Goal: Information Seeking & Learning: Learn about a topic

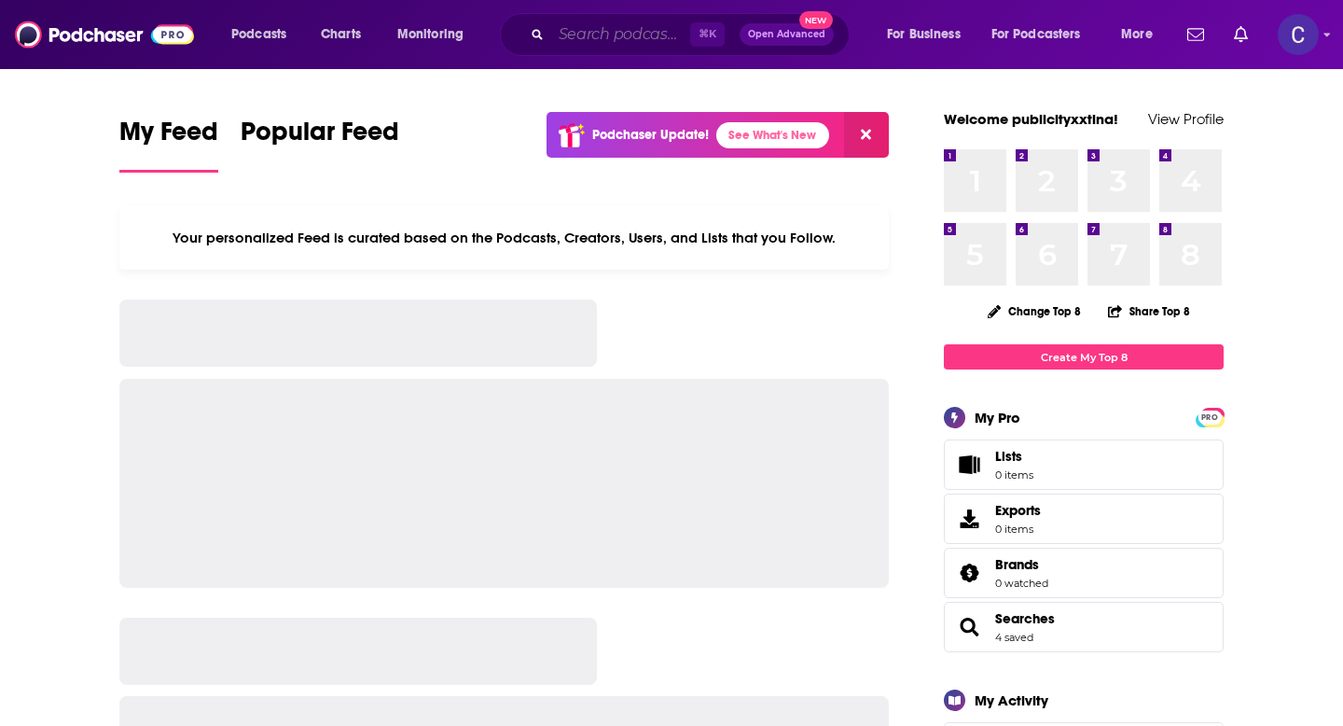
click at [589, 38] on input "Search podcasts, credits, & more..." at bounding box center [620, 35] width 139 height 30
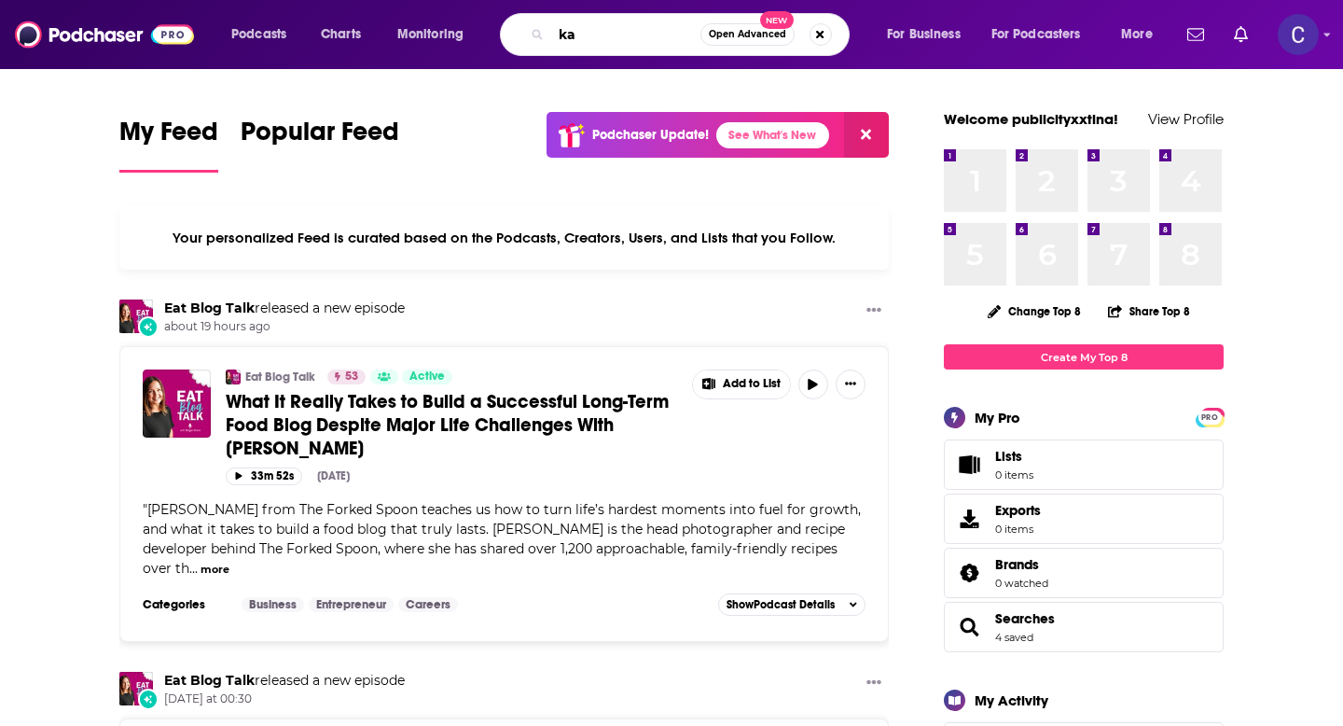
type input "k"
type input "make bank"
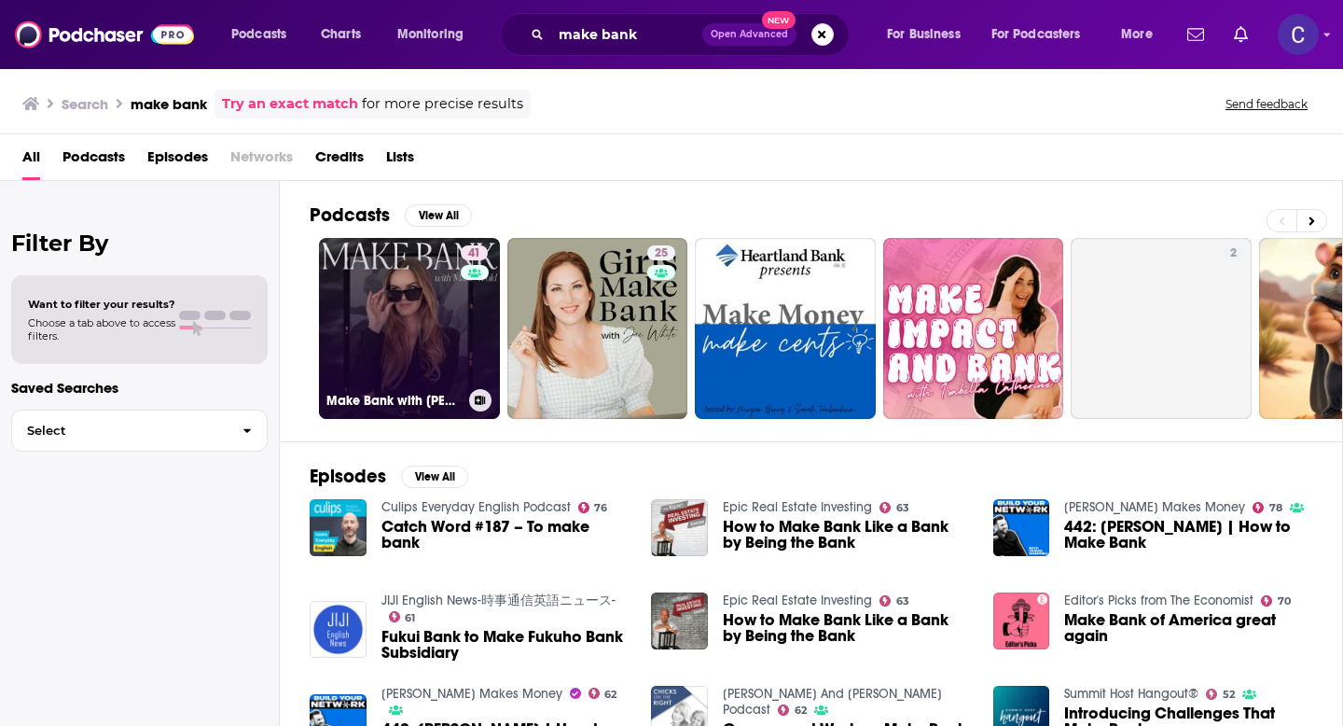
click at [385, 327] on link "41 Make Bank with [PERSON_NAME]" at bounding box center [409, 328] width 181 height 181
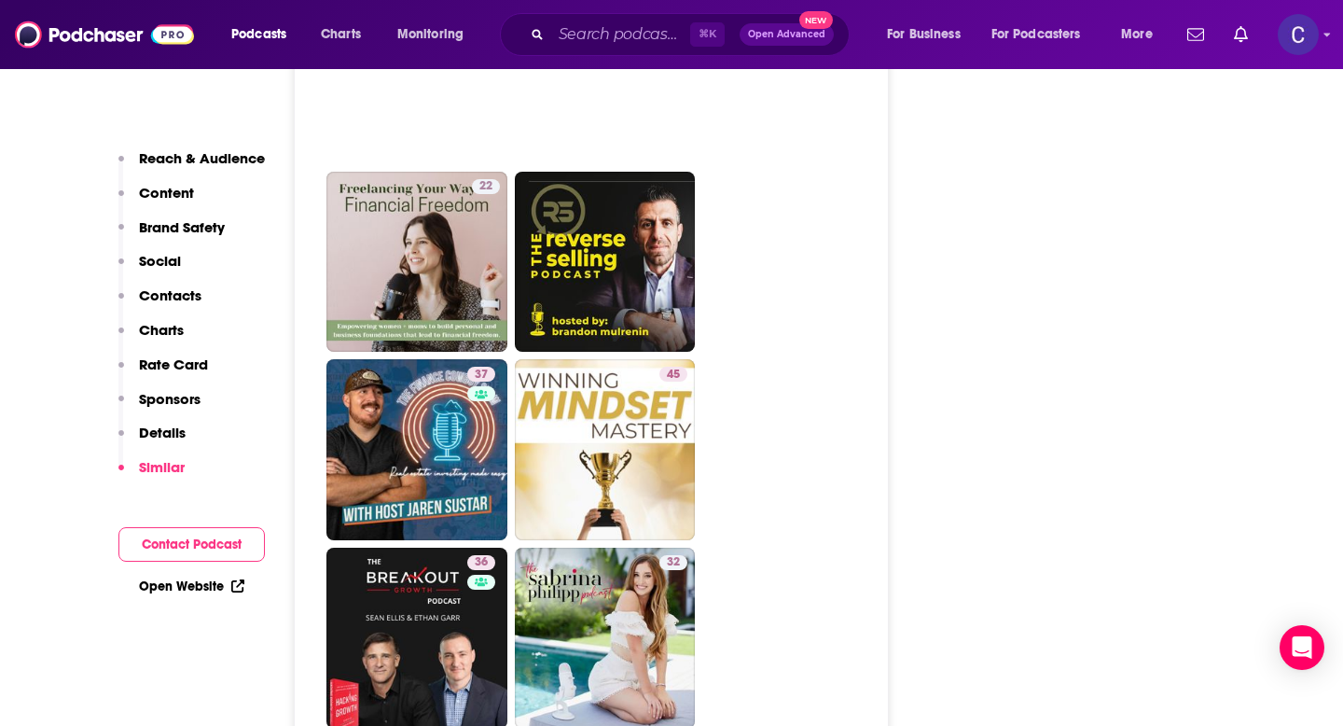
scroll to position [4330, 0]
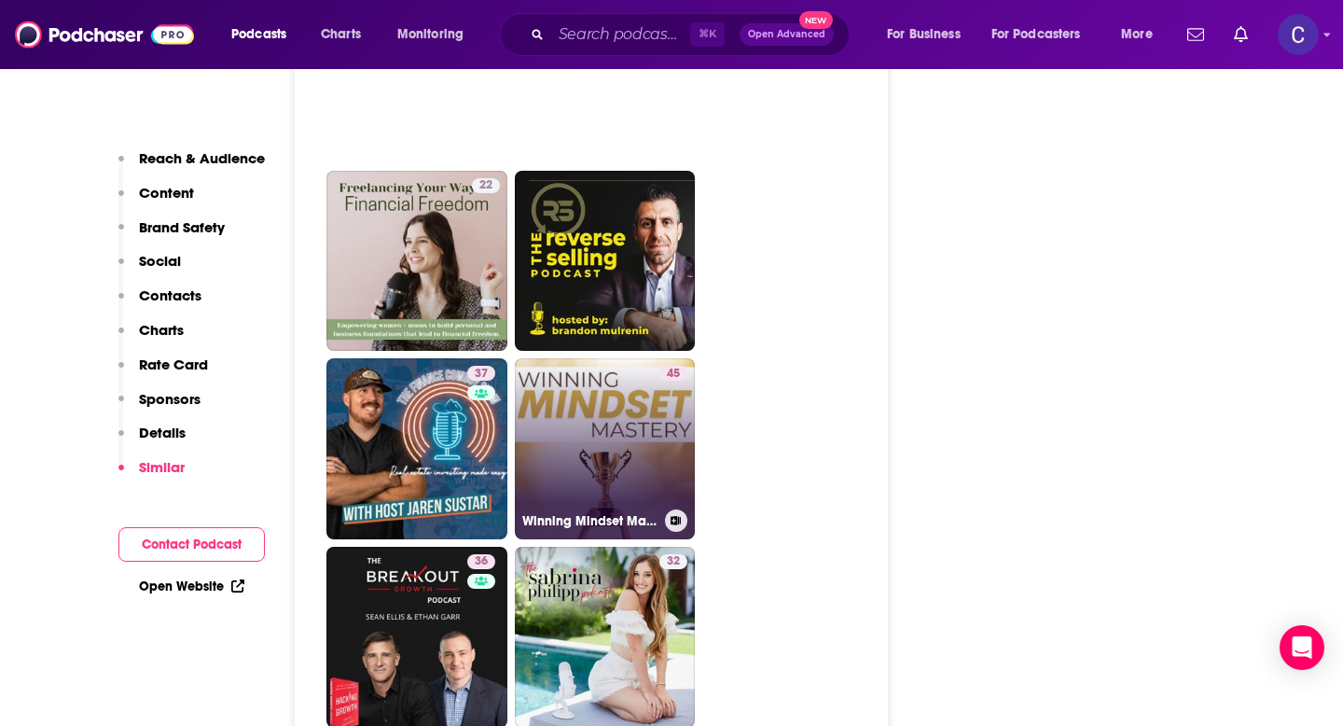
click at [576, 358] on link "45 Winning Mindset Mastery" at bounding box center [605, 448] width 181 height 181
type input "[URL][DOMAIN_NAME]"
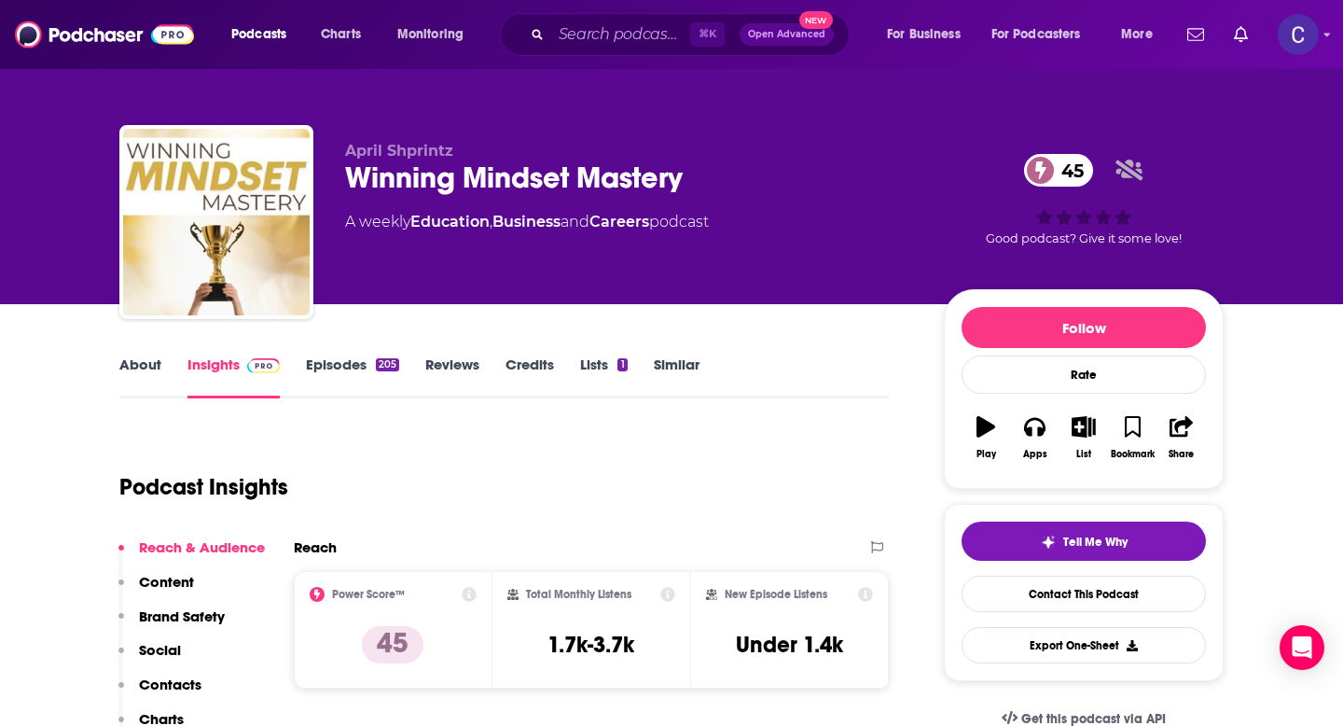
click at [142, 368] on link "About" at bounding box center [140, 376] width 42 height 43
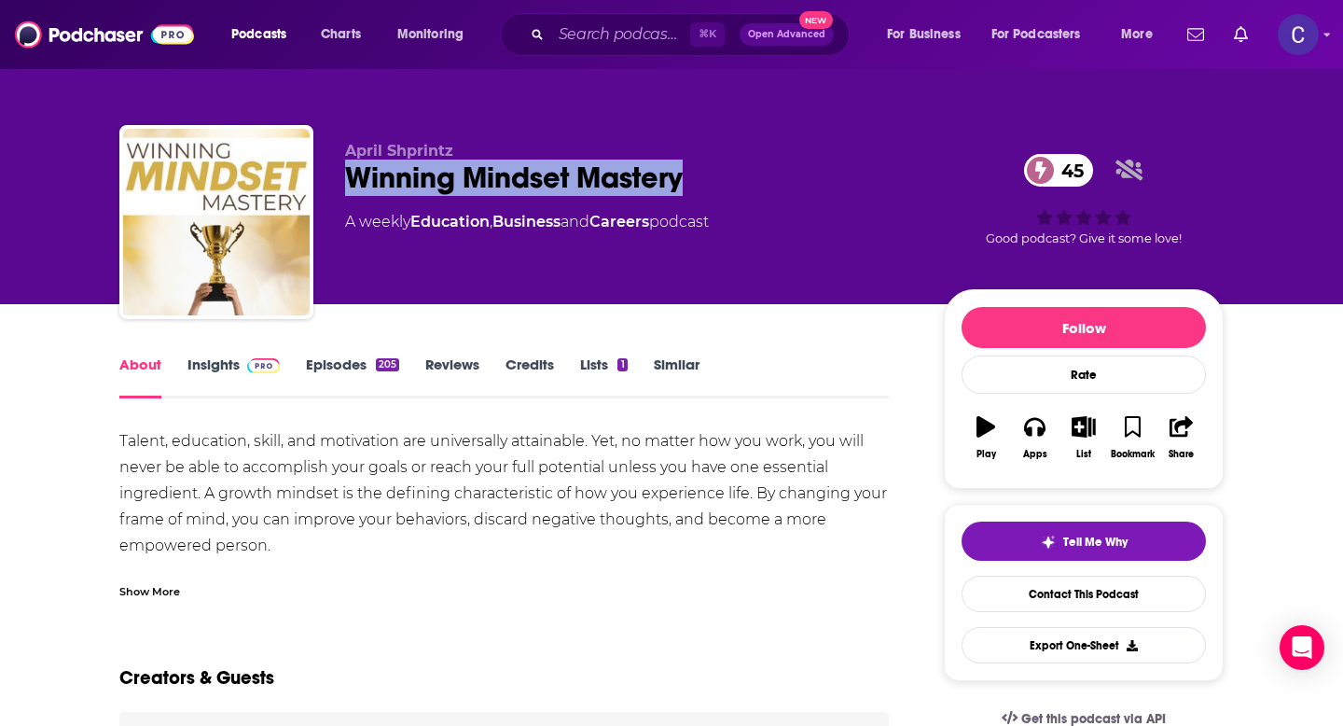
drag, startPoint x: 345, startPoint y: 181, endPoint x: 775, endPoint y: 174, distance: 430.0
click at [775, 174] on div "Winning Mindset Mastery 45" at bounding box center [629, 177] width 569 height 36
copy h1 "Winning Mindset Mastery"
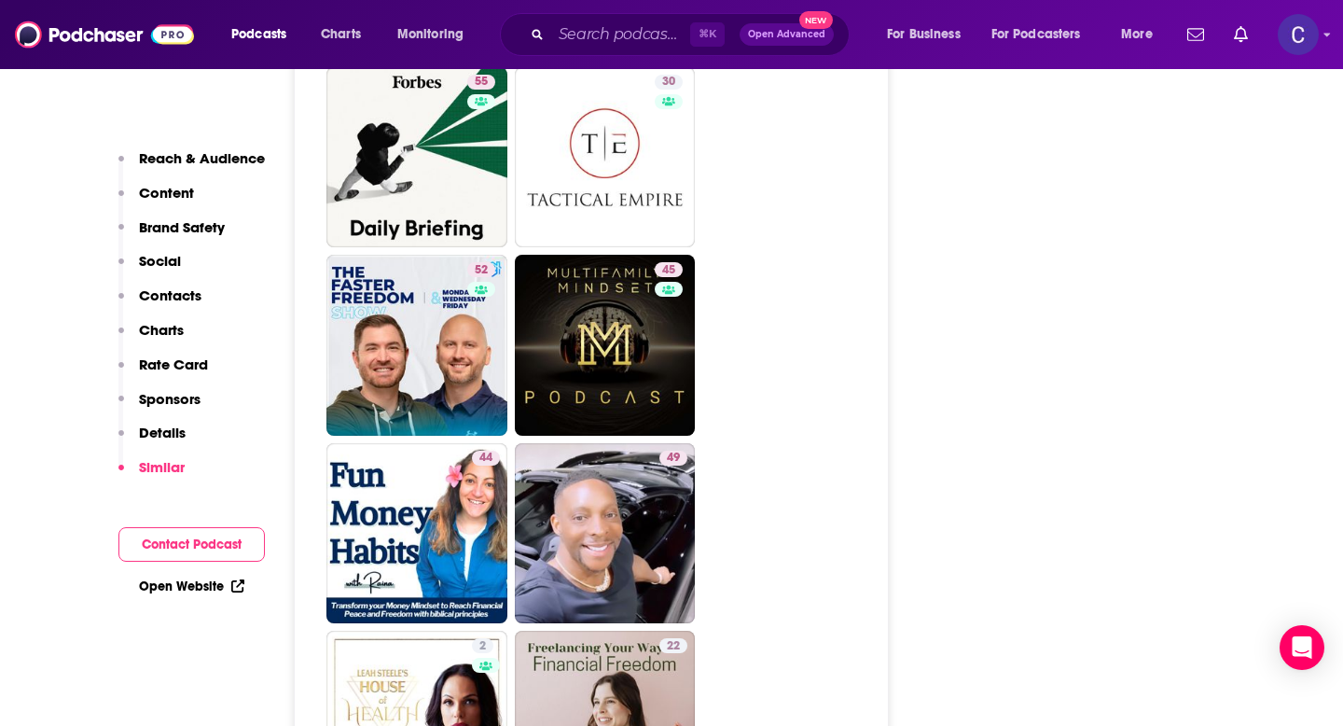
scroll to position [3796, 0]
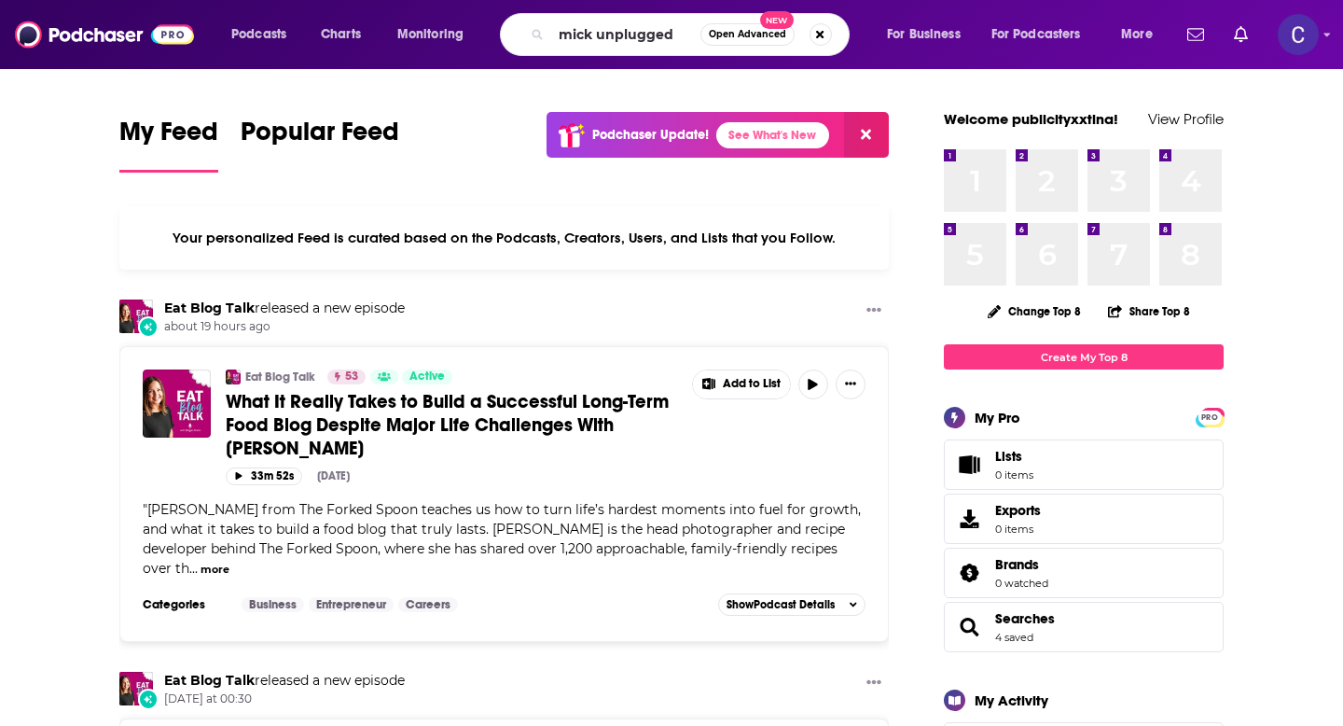
type input "mick unplugged"
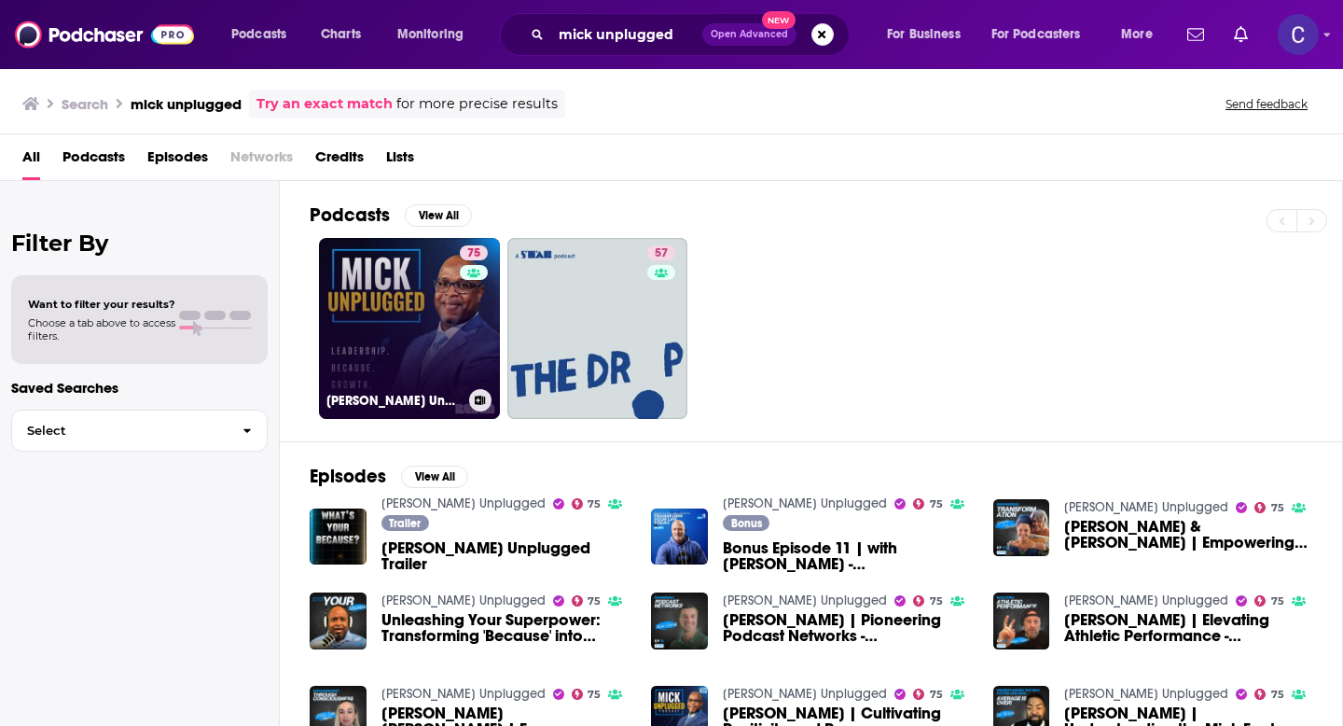
click at [382, 322] on link "75 Mick Unplugged" at bounding box center [409, 328] width 181 height 181
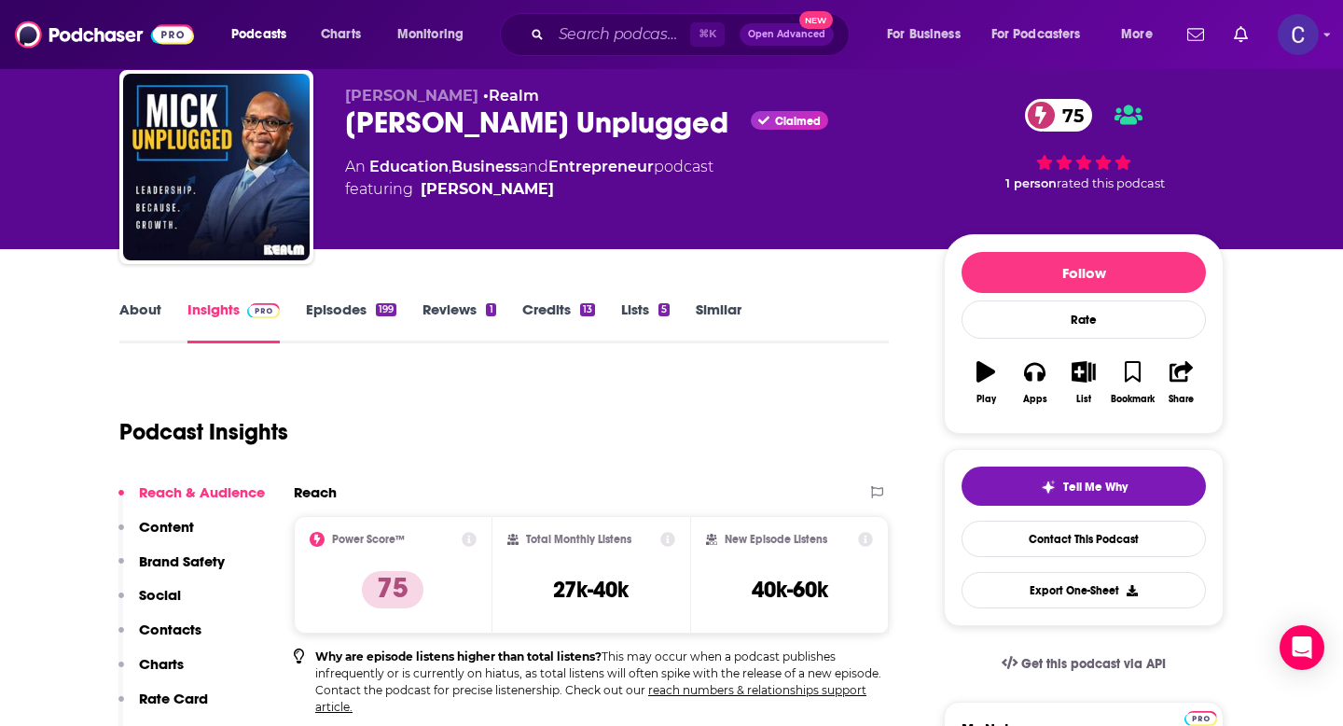
scroll to position [57, 0]
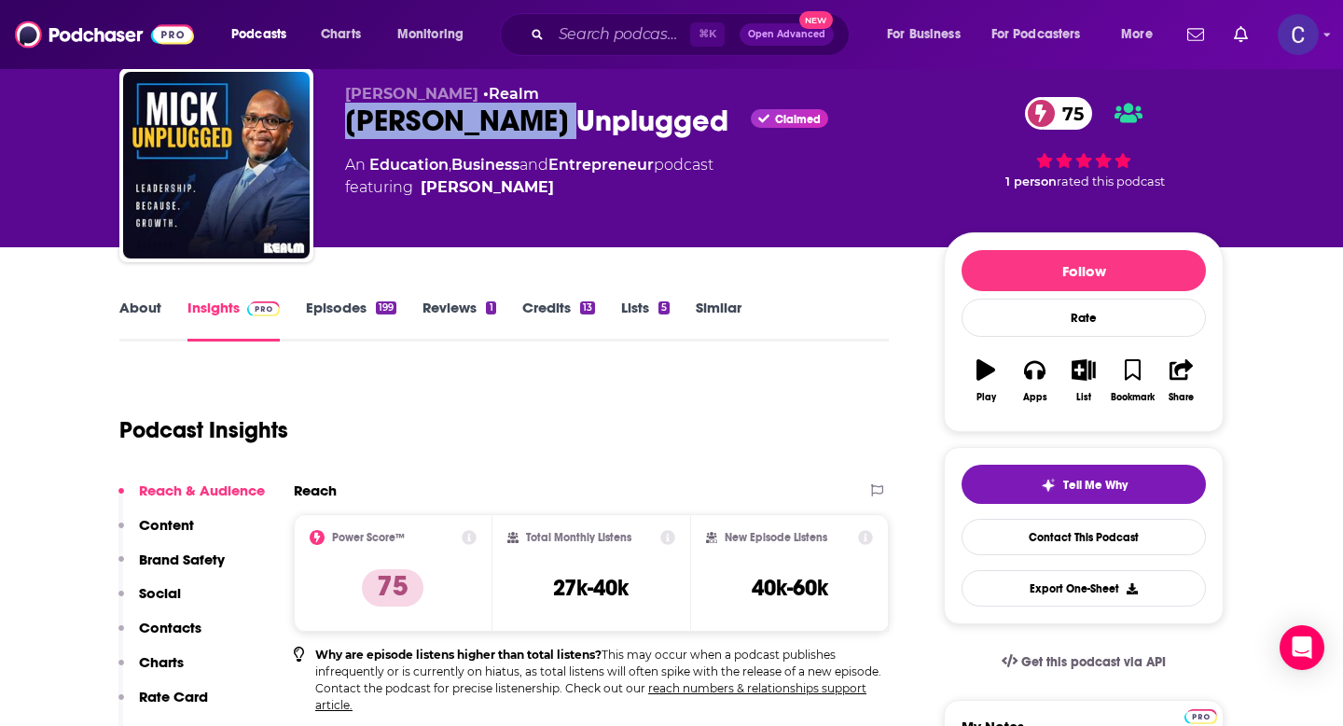
drag, startPoint x: 339, startPoint y: 126, endPoint x: 569, endPoint y: 137, distance: 229.7
click at [569, 137] on div "Mick Hunt • Realm Mick Unplugged Claimed 75 An Education , Business and Entrepr…" at bounding box center [671, 168] width 1104 height 201
copy h2 "Mick Unplugged"
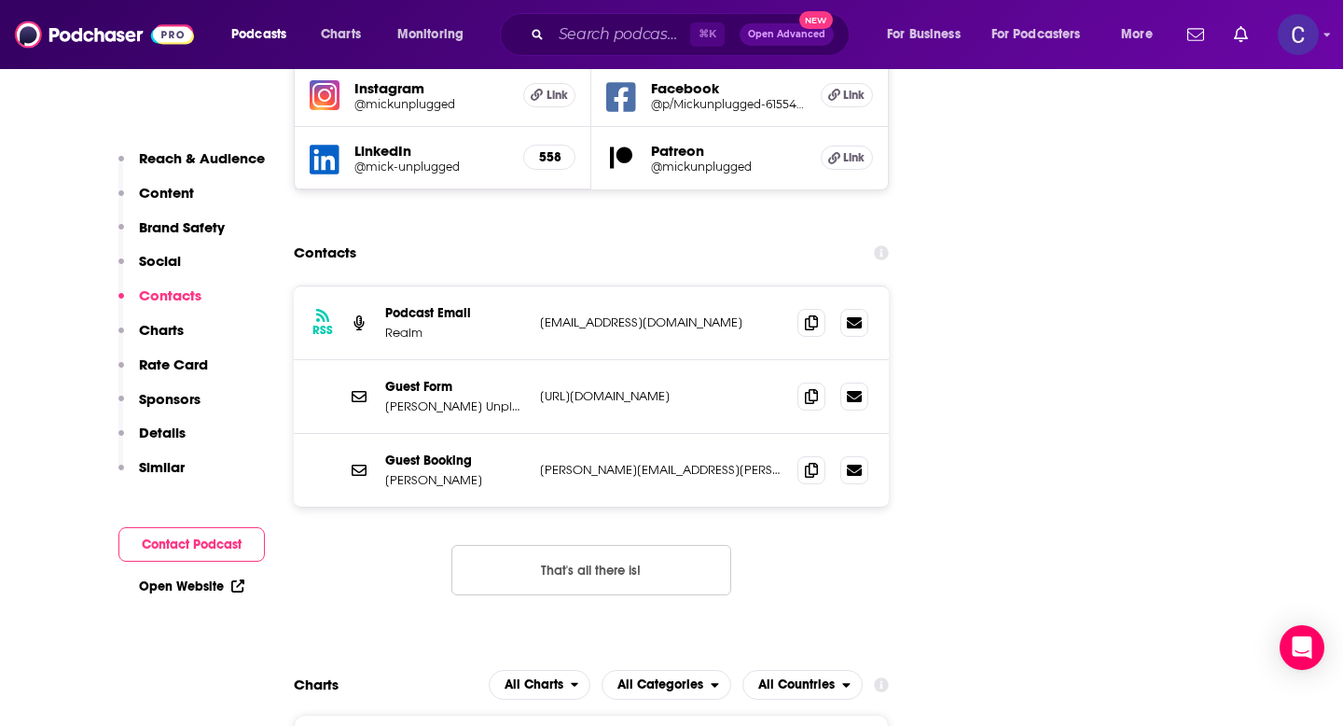
scroll to position [2343, 0]
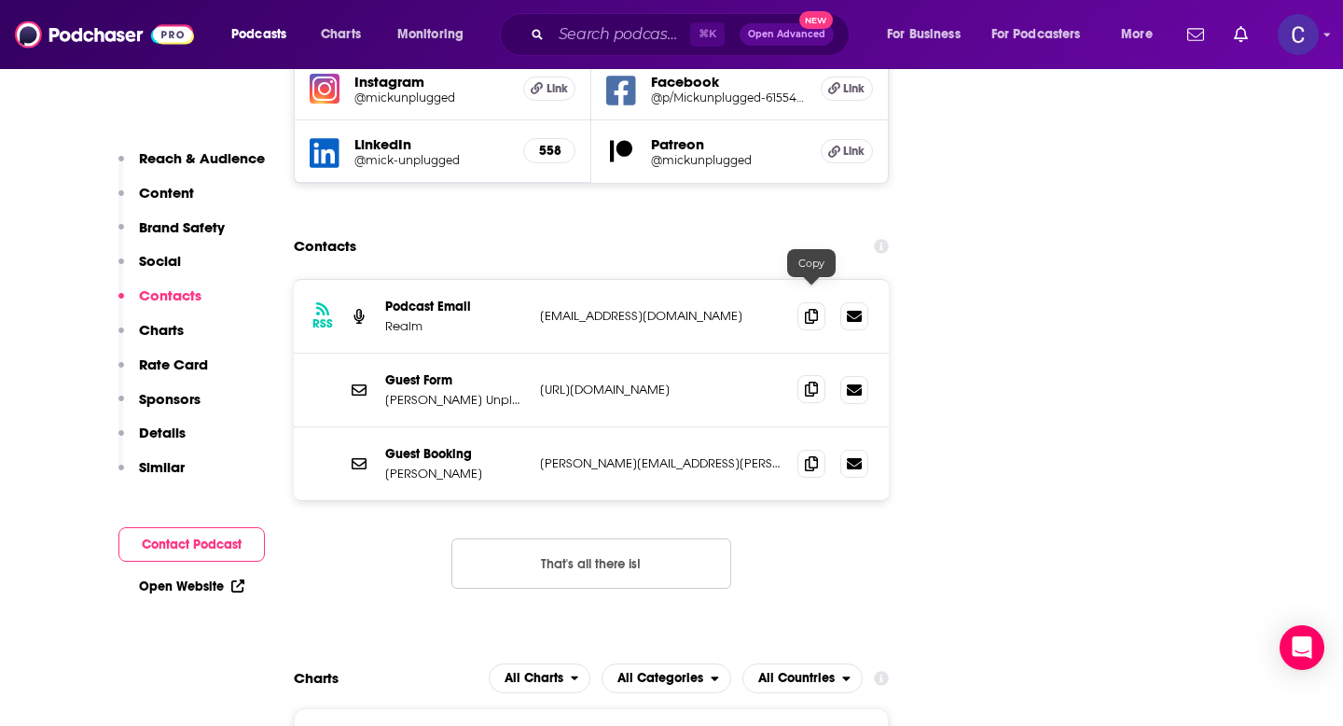
click at [813, 381] on icon at bounding box center [811, 388] width 13 height 15
